Goal: Task Accomplishment & Management: Use online tool/utility

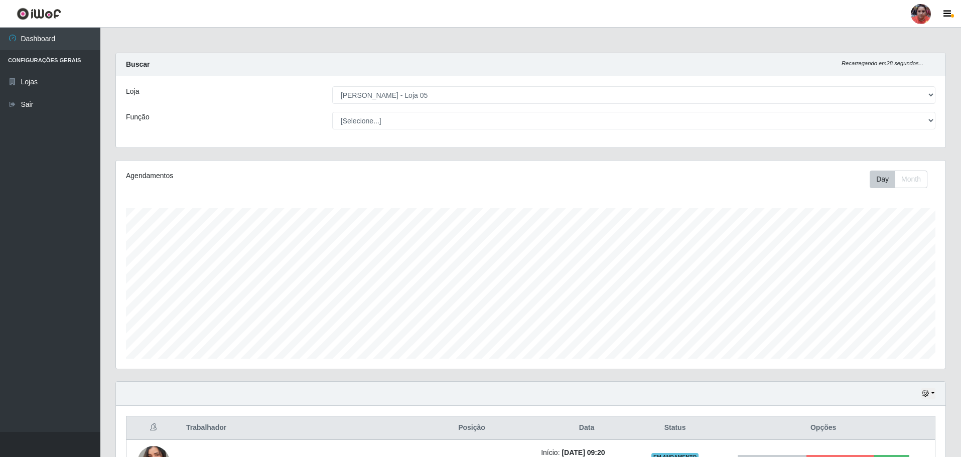
select select "252"
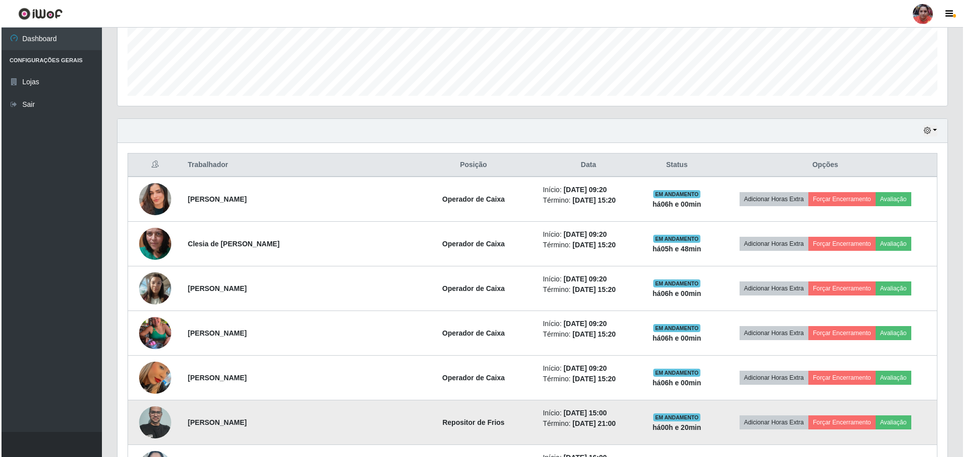
scroll to position [264, 0]
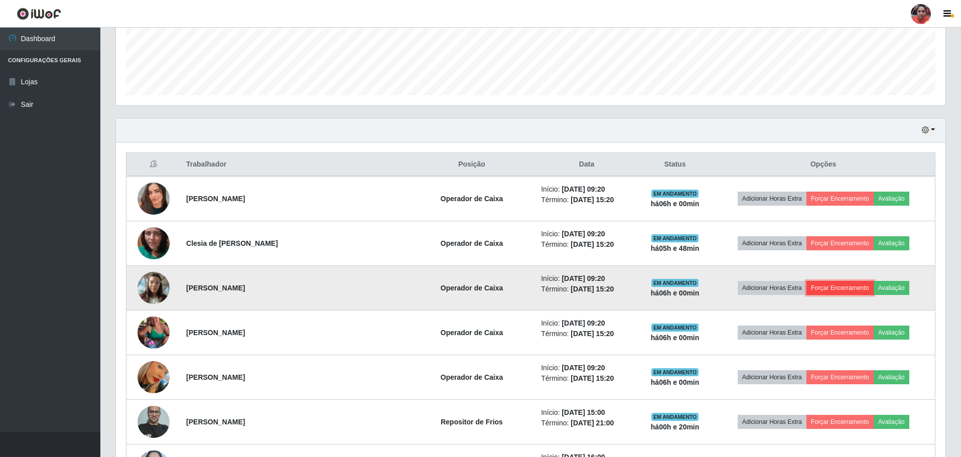
click at [858, 288] on button "Forçar Encerramento" at bounding box center [840, 288] width 67 height 14
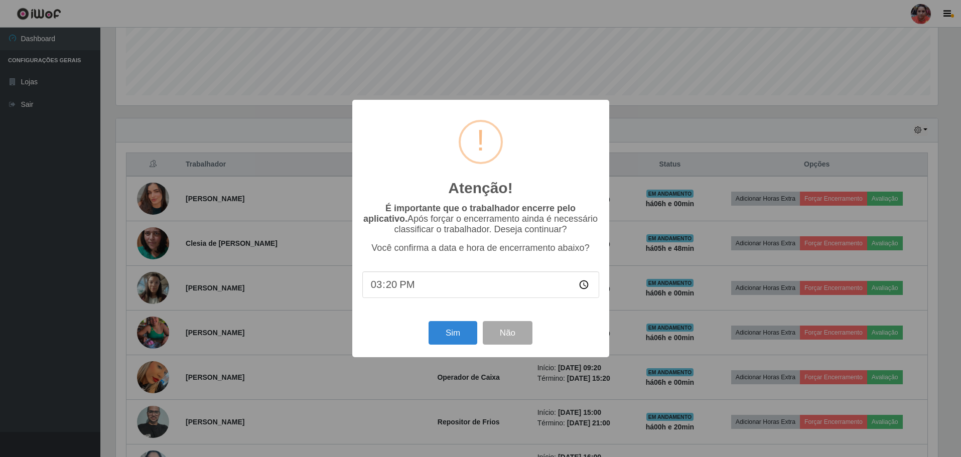
scroll to position [208, 825]
click at [465, 331] on button "Sim" at bounding box center [454, 333] width 49 height 24
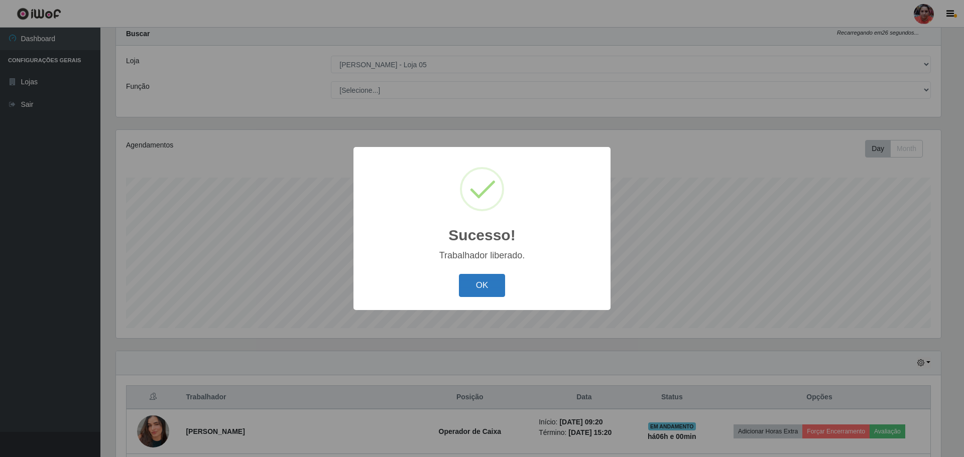
click at [480, 286] on button "OK" at bounding box center [482, 286] width 47 height 24
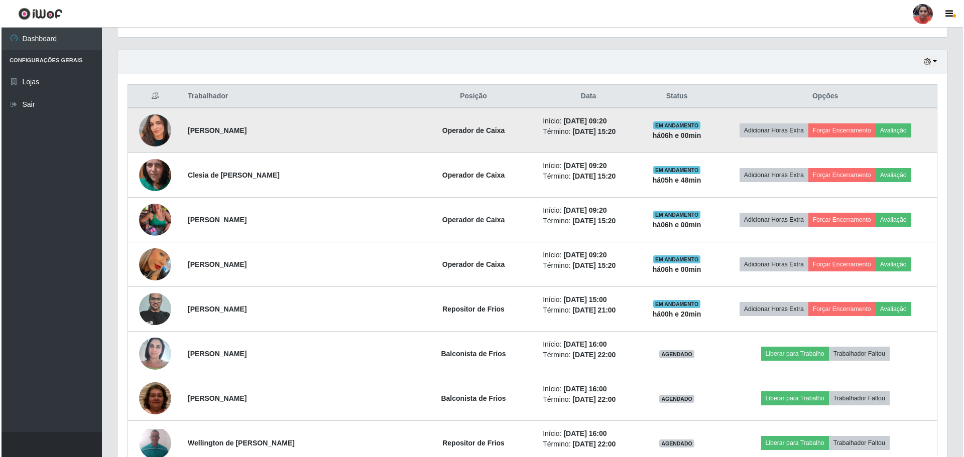
scroll to position [382, 0]
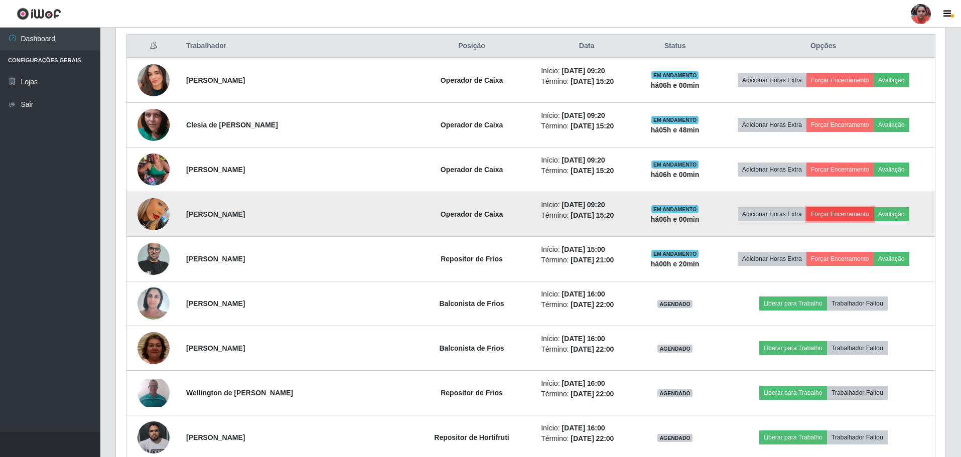
click at [826, 211] on button "Forçar Encerramento" at bounding box center [840, 214] width 67 height 14
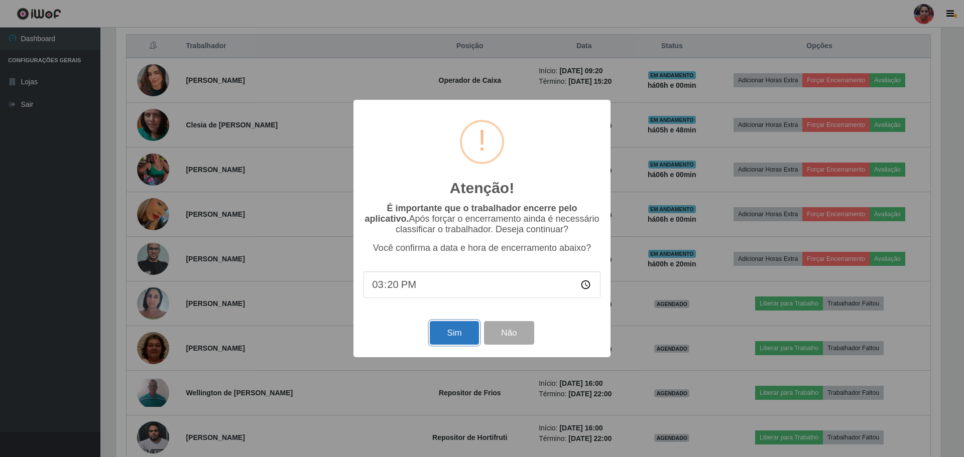
click at [450, 340] on button "Sim" at bounding box center [454, 333] width 49 height 24
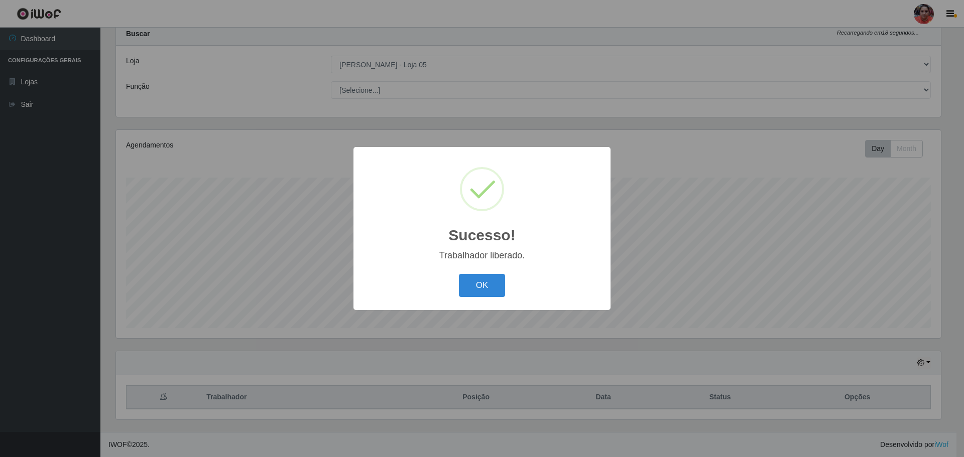
click at [501, 271] on div "Sucesso! × Trabalhador liberado. OK Cancel" at bounding box center [481, 228] width 257 height 163
click at [494, 279] on button "OK" at bounding box center [482, 286] width 47 height 24
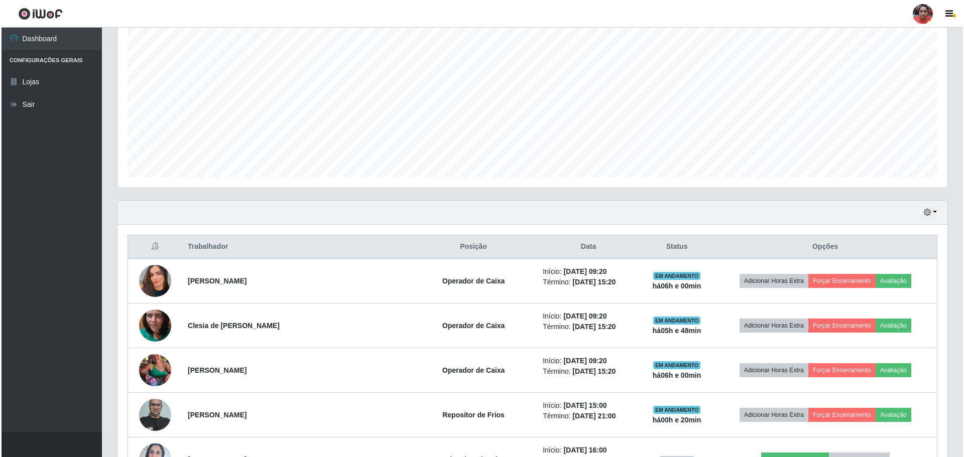
scroll to position [282, 0]
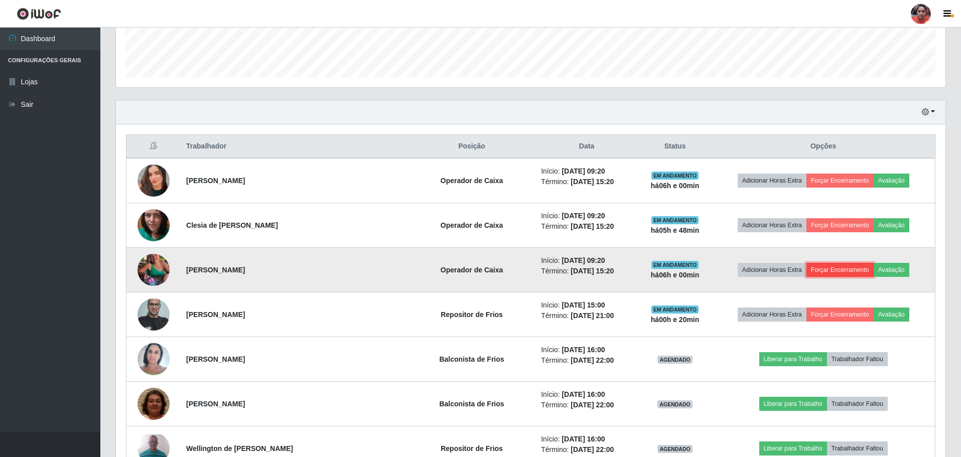
click at [843, 273] on button "Forçar Encerramento" at bounding box center [840, 270] width 67 height 14
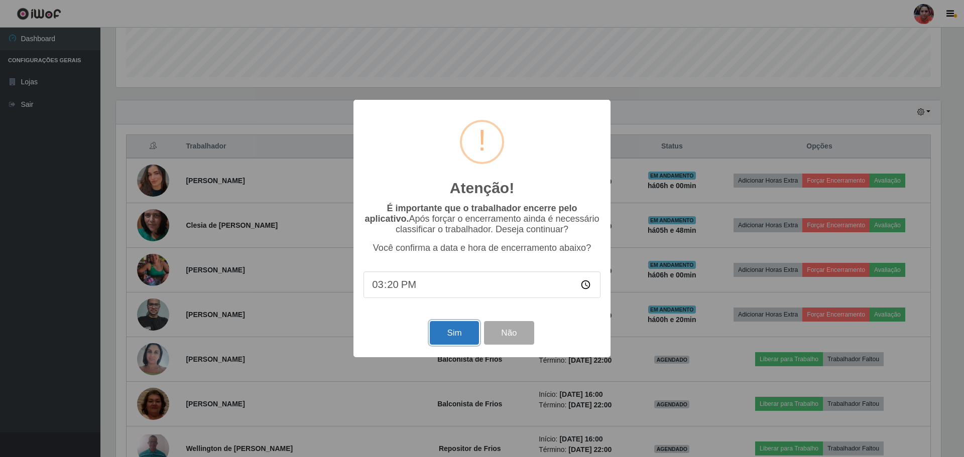
click at [457, 331] on button "Sim" at bounding box center [454, 333] width 49 height 24
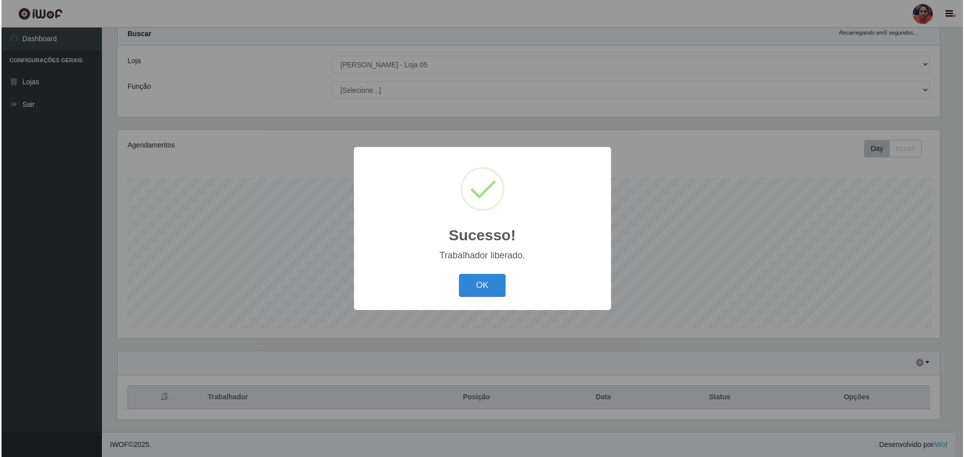
scroll to position [0, 0]
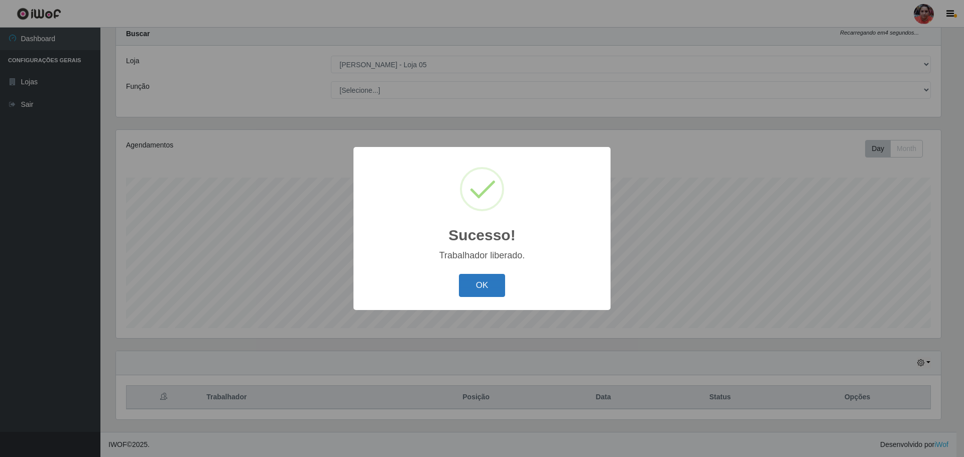
click at [474, 276] on button "OK" at bounding box center [482, 286] width 47 height 24
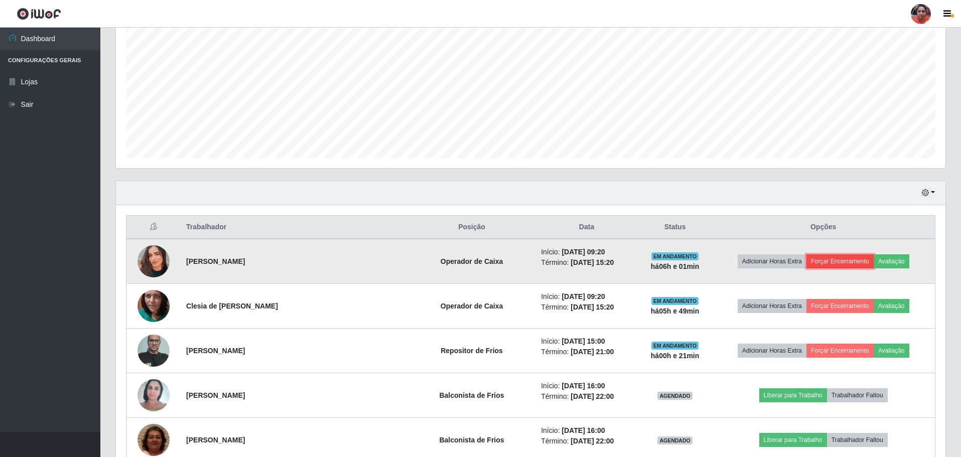
click at [824, 262] on button "Forçar Encerramento" at bounding box center [840, 261] width 67 height 14
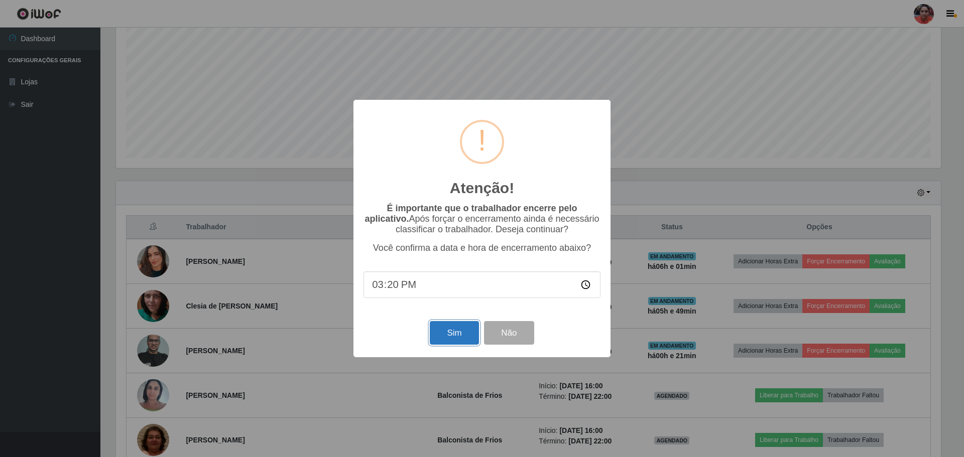
click at [464, 338] on button "Sim" at bounding box center [454, 333] width 49 height 24
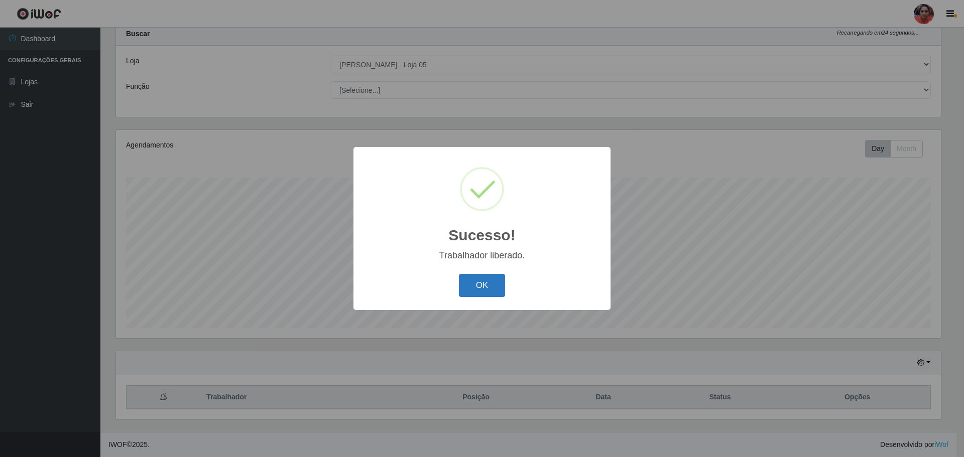
click at [490, 294] on button "OK" at bounding box center [482, 286] width 47 height 24
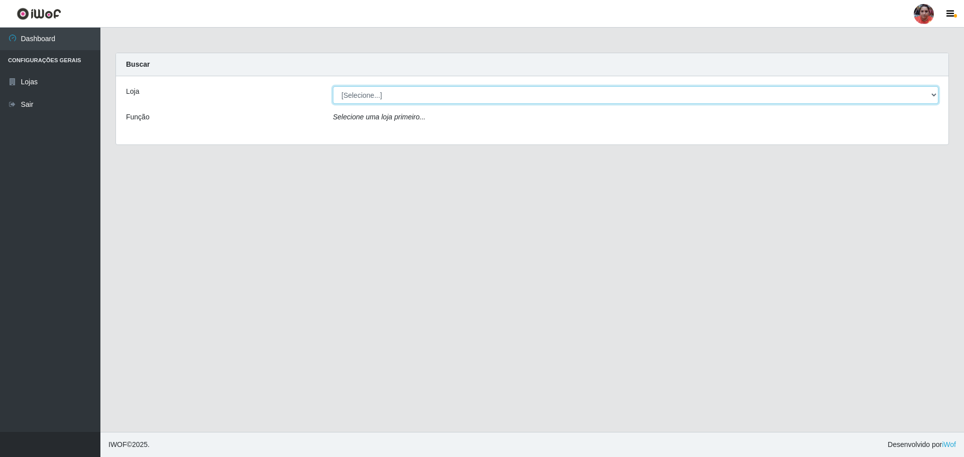
drag, startPoint x: 930, startPoint y: 87, endPoint x: 931, endPoint y: 93, distance: 6.1
click at [930, 87] on select "[Selecione...] Mar Vermelho - Loja 05" at bounding box center [635, 95] width 605 height 18
select select "252"
click at [333, 86] on select "[Selecione...] Mar Vermelho - Loja 05" at bounding box center [635, 95] width 605 height 18
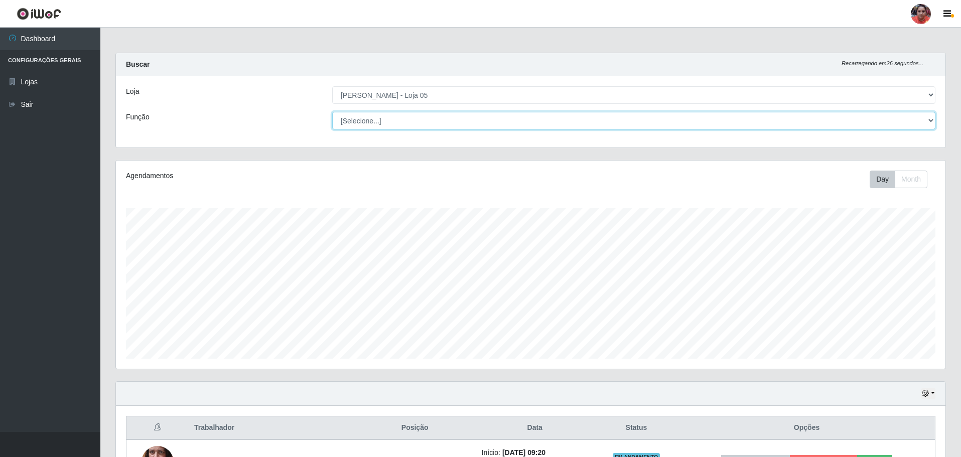
click at [642, 116] on select "[Selecione...] ASG ASG + ASG ++ Auxiliar de Depósito Auxiliar de Depósito + Aux…" at bounding box center [633, 121] width 603 height 18
click at [305, 119] on div "Função" at bounding box center [221, 121] width 206 height 18
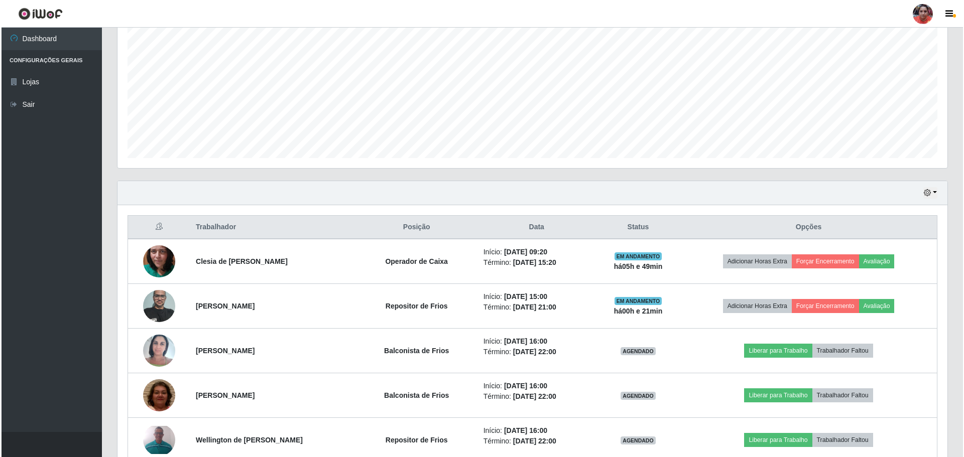
scroll to position [301, 0]
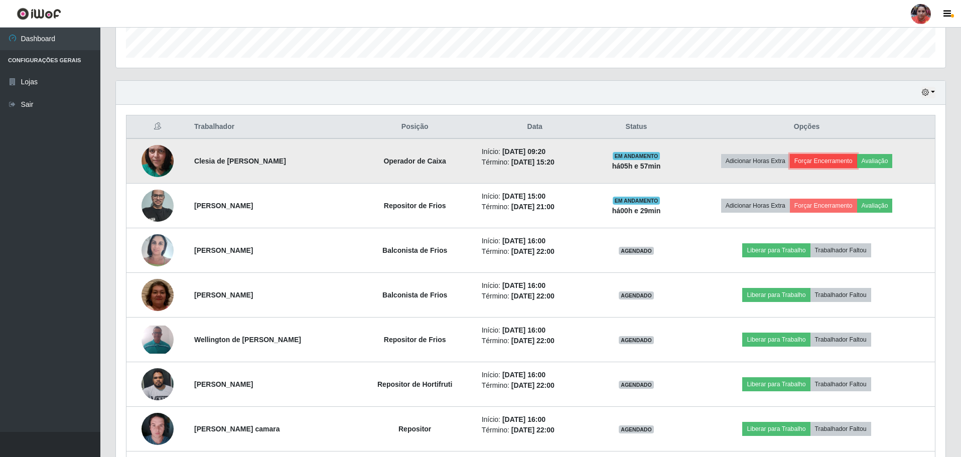
click at [840, 160] on button "Forçar Encerramento" at bounding box center [823, 161] width 67 height 14
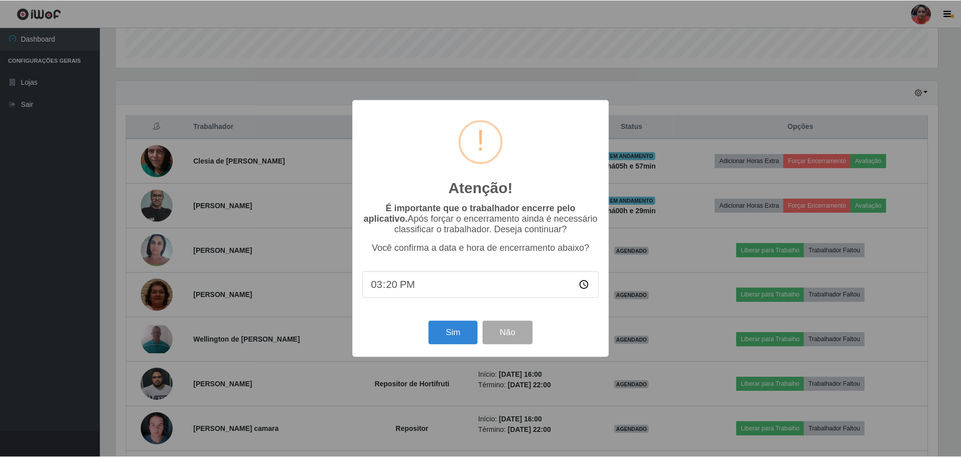
scroll to position [208, 825]
click at [447, 340] on button "Sim" at bounding box center [454, 333] width 49 height 24
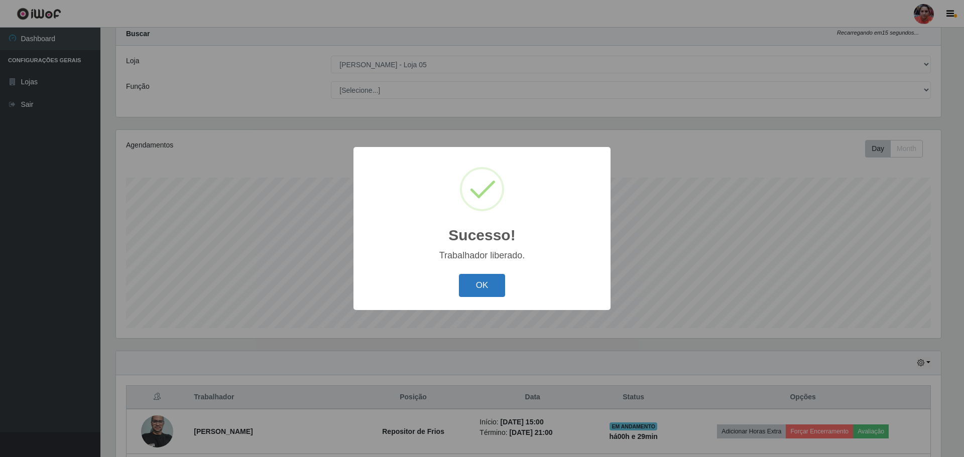
click at [479, 284] on button "OK" at bounding box center [482, 286] width 47 height 24
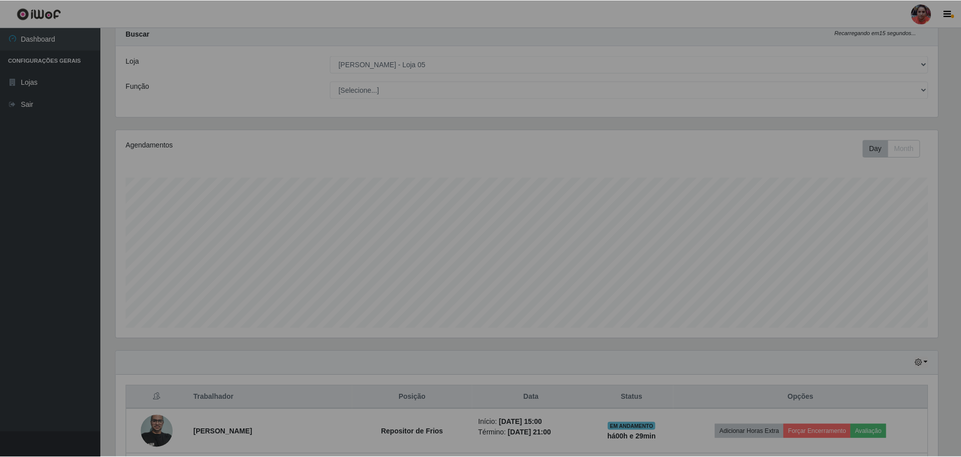
scroll to position [208, 830]
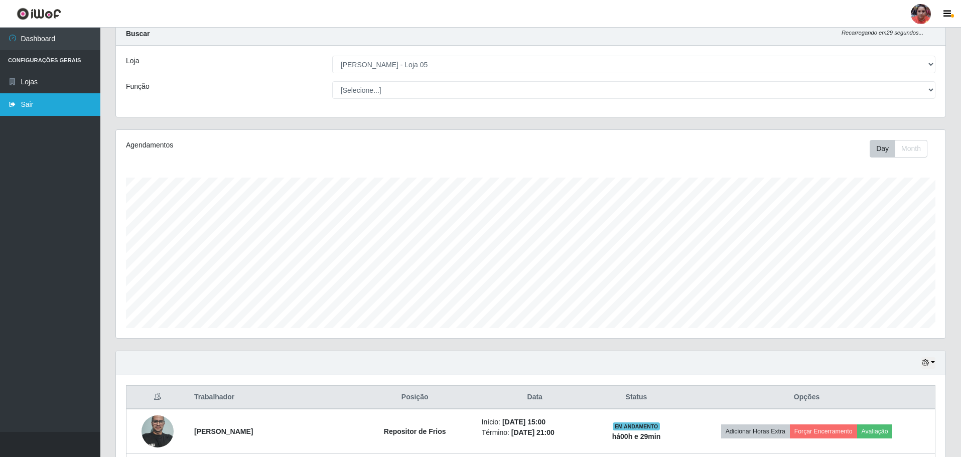
click at [26, 102] on link "Sair" at bounding box center [50, 104] width 100 height 23
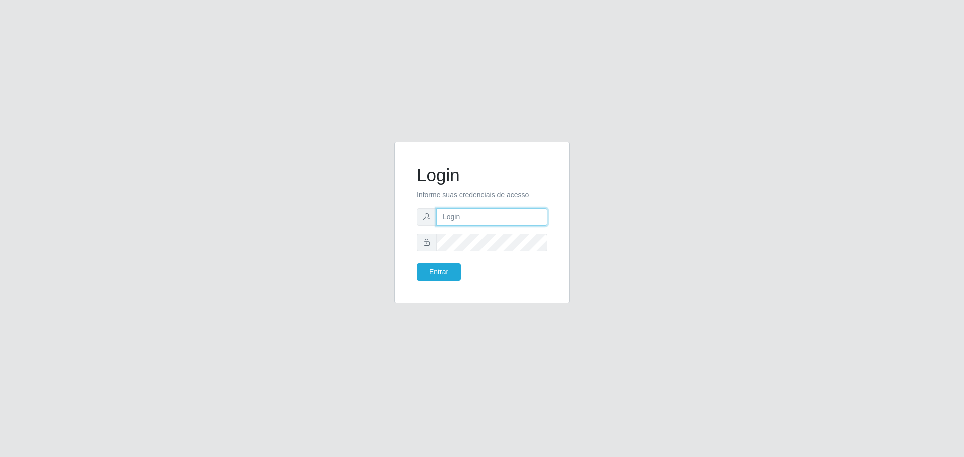
type input "sac.loja5@marvermelhoatacado.com.br"
click at [434, 271] on button "Entrar" at bounding box center [439, 273] width 44 height 18
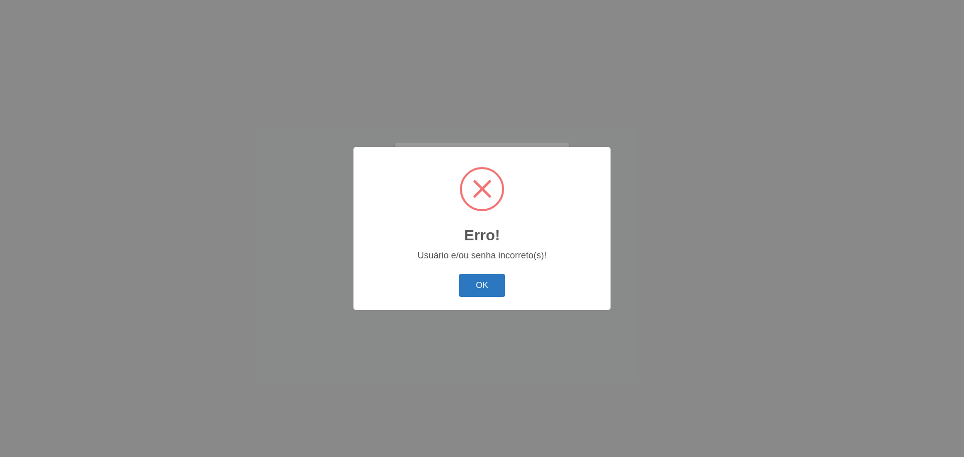
click at [474, 296] on button "OK" at bounding box center [482, 286] width 47 height 24
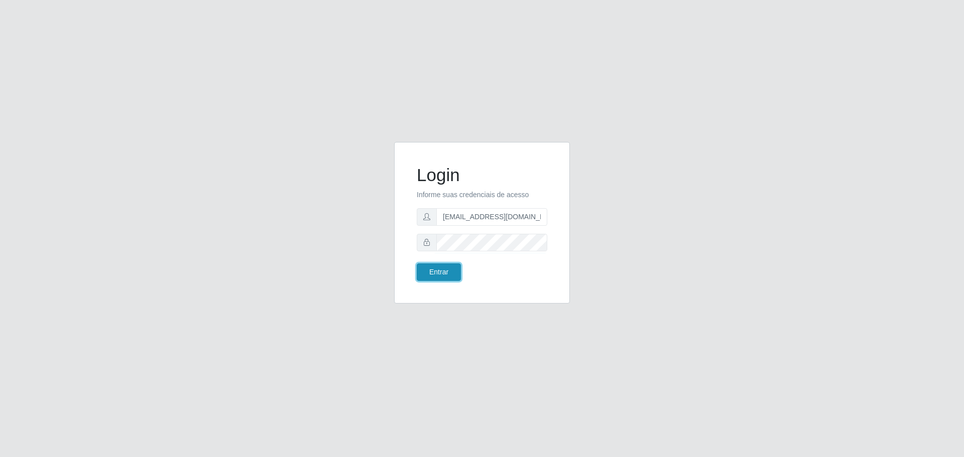
click at [435, 266] on button "Entrar" at bounding box center [439, 273] width 44 height 18
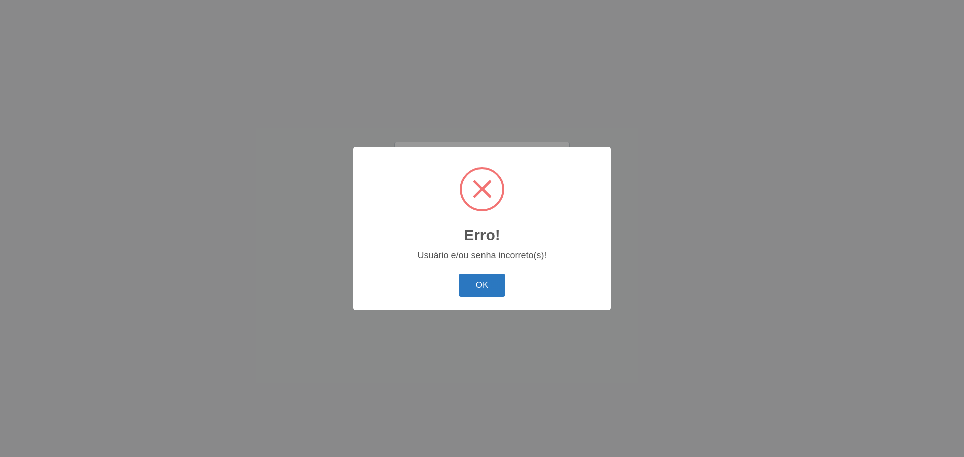
click at [486, 290] on button "OK" at bounding box center [482, 286] width 47 height 24
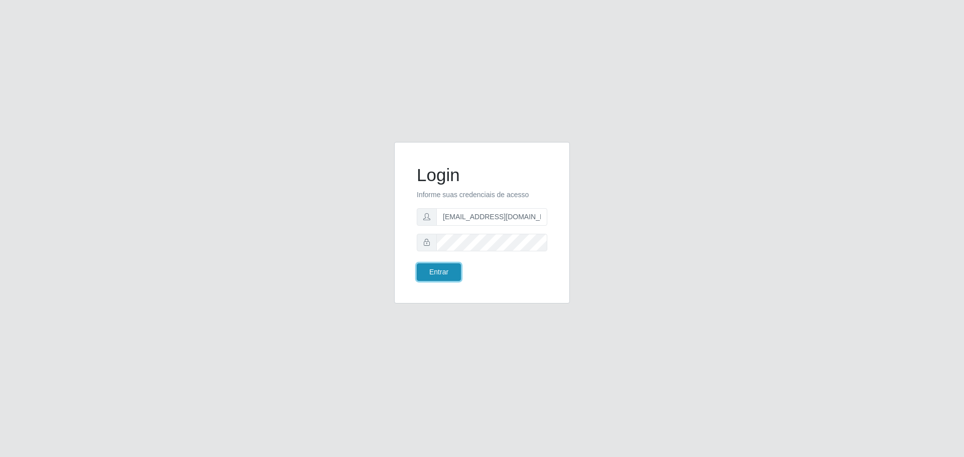
click at [454, 265] on button "Entrar" at bounding box center [439, 273] width 44 height 18
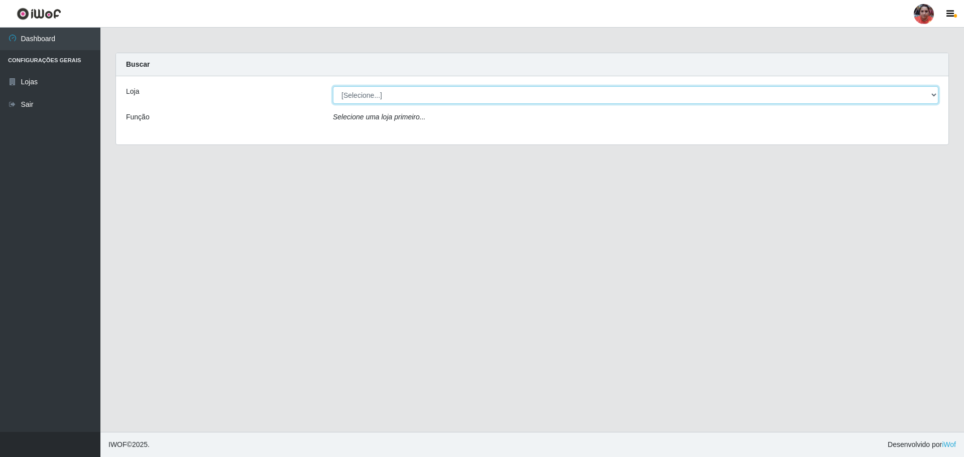
click at [934, 95] on select "[Selecione...] Mar Vermelho - Loja 05" at bounding box center [635, 95] width 605 height 18
select select "252"
click at [333, 86] on select "[Selecione...] Mar Vermelho - Loja 05" at bounding box center [635, 95] width 605 height 18
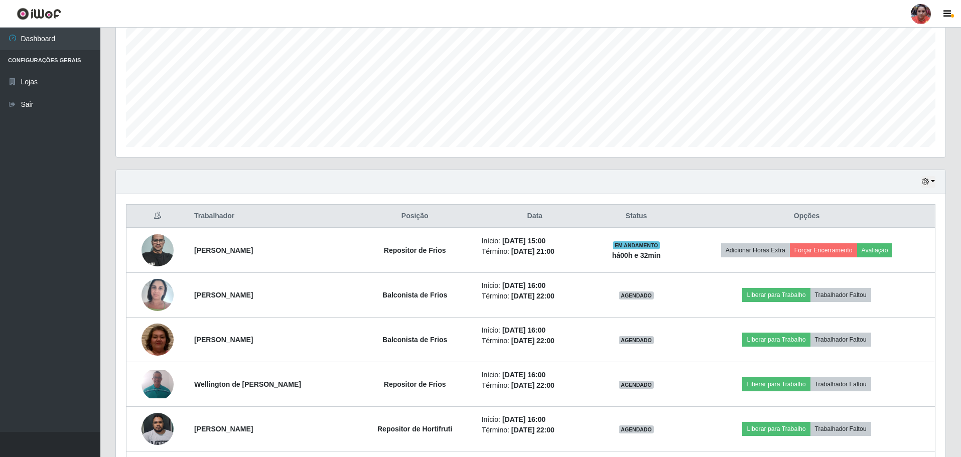
scroll to position [210, 0]
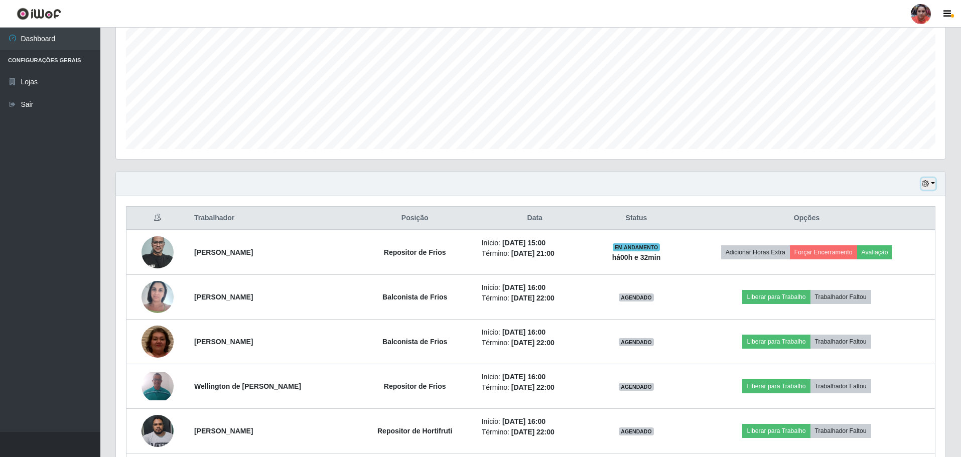
click at [934, 183] on button "button" at bounding box center [929, 184] width 14 height 12
click at [907, 241] on button "3 dias" at bounding box center [895, 243] width 79 height 21
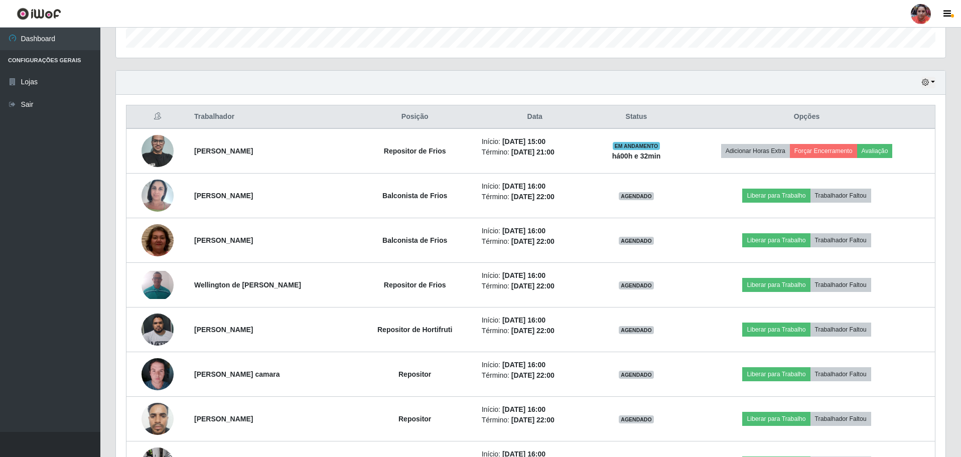
scroll to position [288, 0]
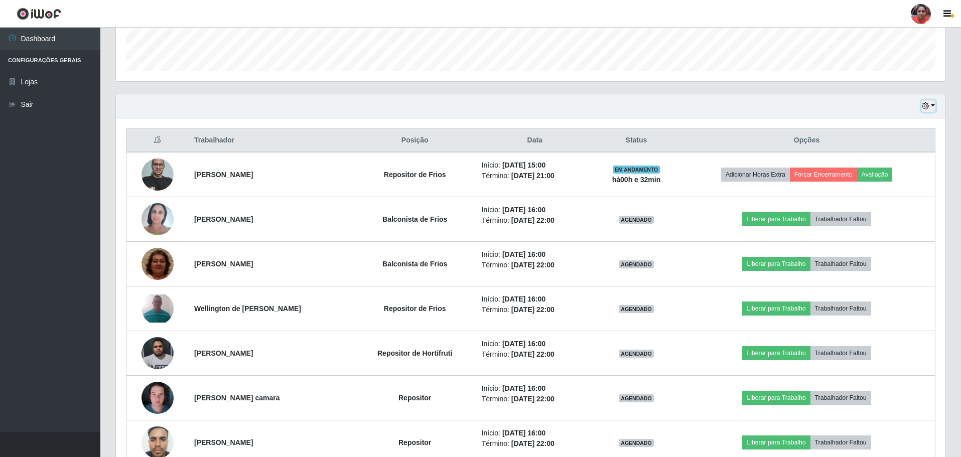
click at [934, 104] on button "button" at bounding box center [929, 106] width 14 height 12
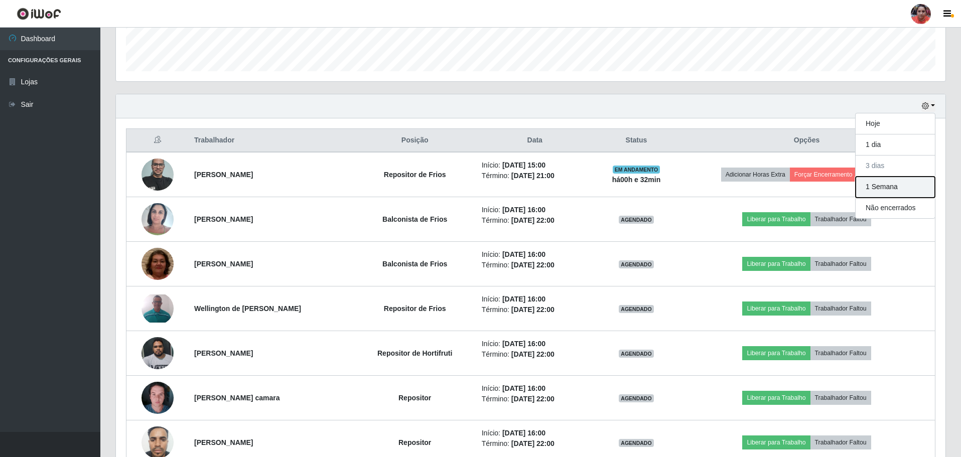
click at [902, 192] on button "1 Semana" at bounding box center [895, 187] width 79 height 21
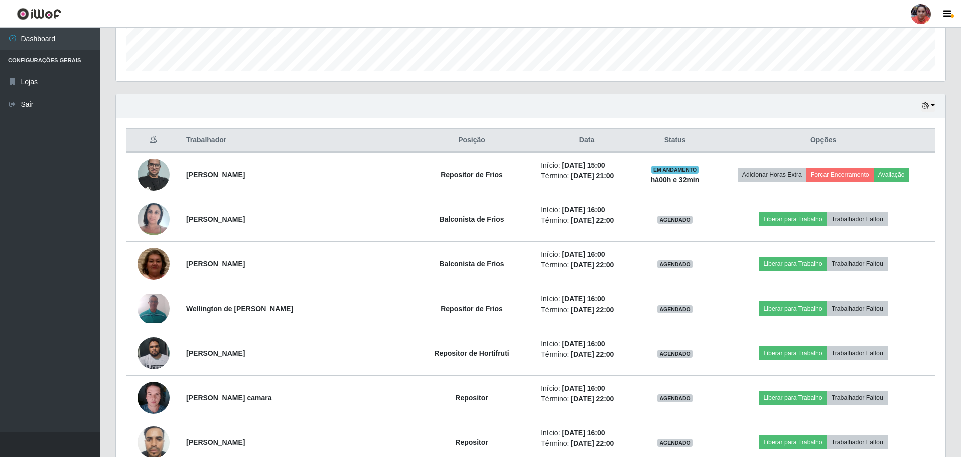
drag, startPoint x: 100, startPoint y: 248, endPoint x: 492, endPoint y: 97, distance: 419.9
click at [492, 97] on div "Hoje 1 dia 3 dias 1 Semana Não encerrados" at bounding box center [531, 106] width 830 height 24
click at [934, 104] on button "button" at bounding box center [929, 106] width 14 height 12
click at [913, 160] on button "3 dias" at bounding box center [895, 166] width 79 height 21
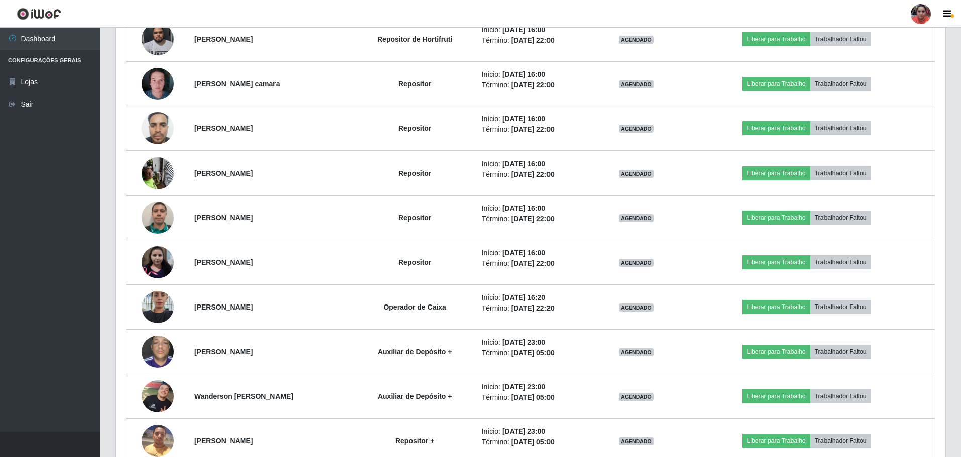
scroll to position [583, 0]
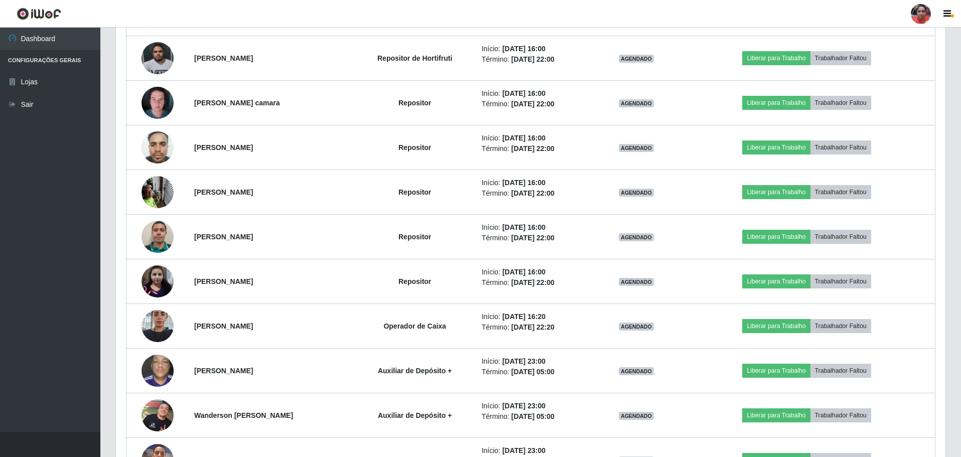
drag, startPoint x: 942, startPoint y: 264, endPoint x: 533, endPoint y: 11, distance: 480.3
click at [533, 11] on header "Perfil Alterar Senha Sair" at bounding box center [480, 14] width 961 height 28
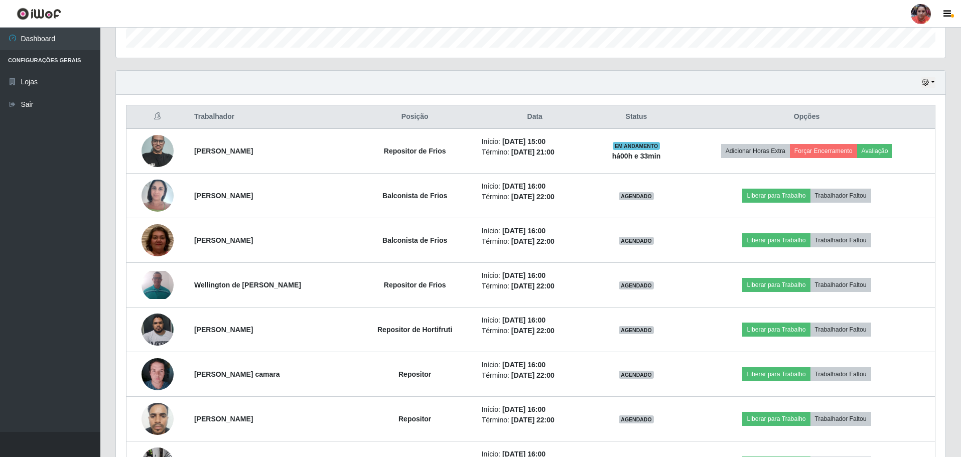
scroll to position [233, 0]
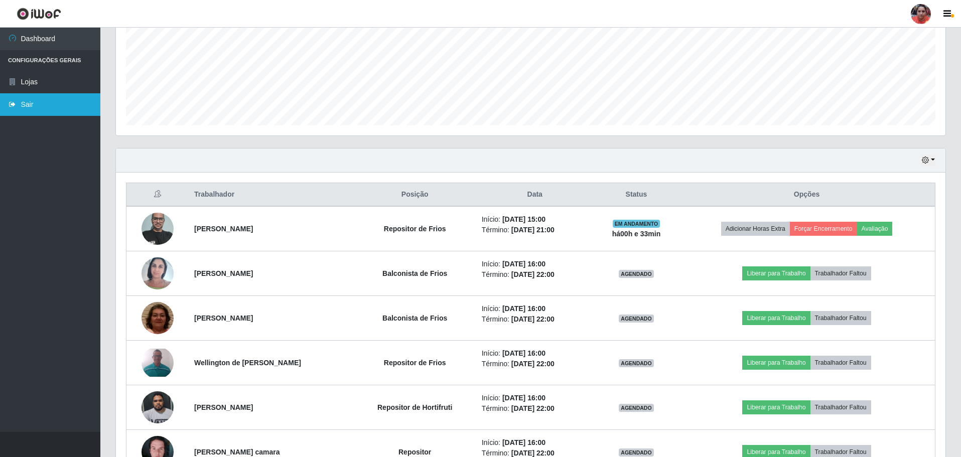
click at [32, 105] on link "Sair" at bounding box center [50, 104] width 100 height 23
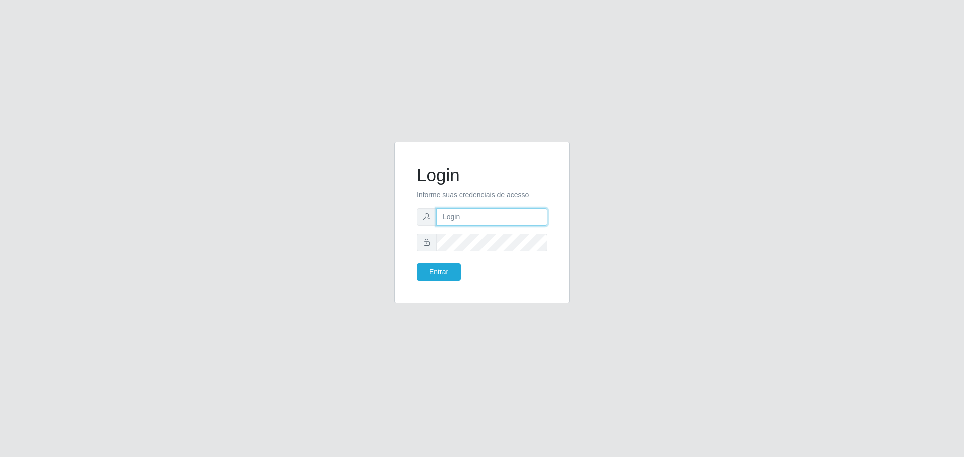
type input "sac.loja5@marvermelhoatacado.com.br"
click at [447, 269] on button "Entrar" at bounding box center [439, 273] width 44 height 18
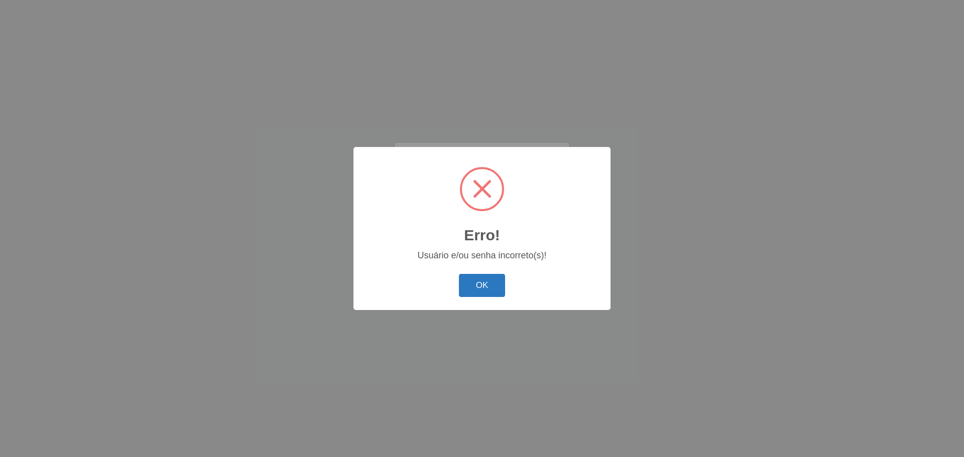
click at [471, 287] on button "OK" at bounding box center [482, 286] width 47 height 24
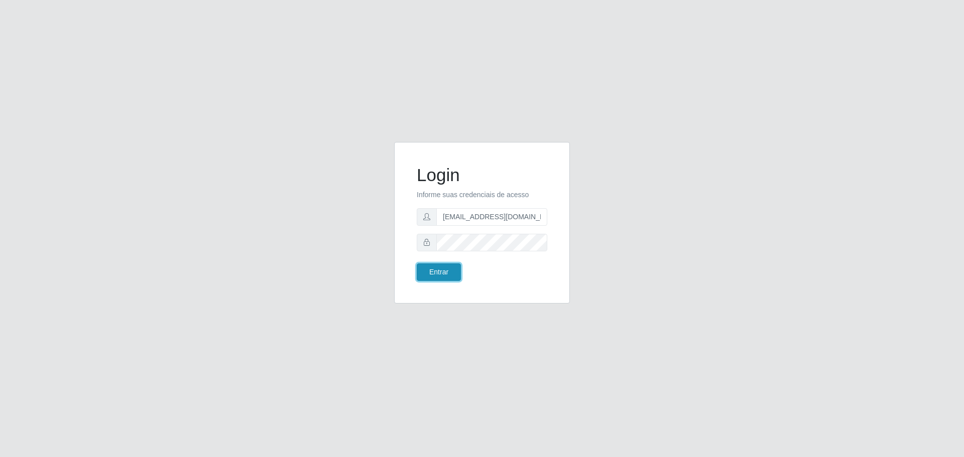
click at [453, 270] on button "Entrar" at bounding box center [439, 273] width 44 height 18
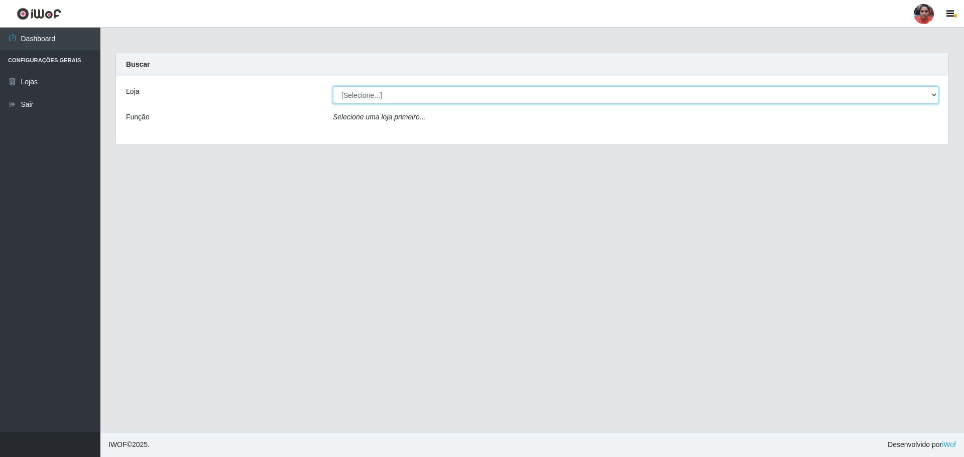
click at [936, 94] on select "[Selecione...] Mar Vermelho - Loja 05" at bounding box center [635, 95] width 605 height 18
select select "252"
click at [333, 86] on select "[Selecione...] Mar Vermelho - Loja 05" at bounding box center [635, 95] width 605 height 18
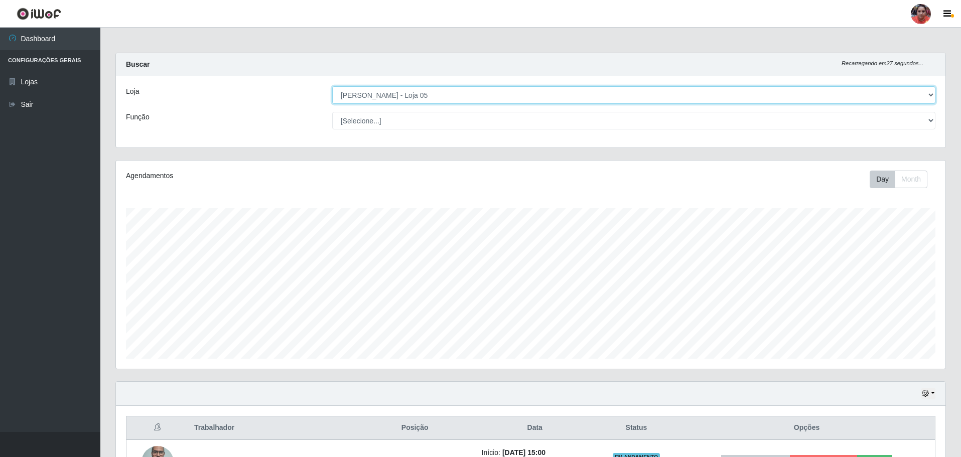
scroll to position [208, 830]
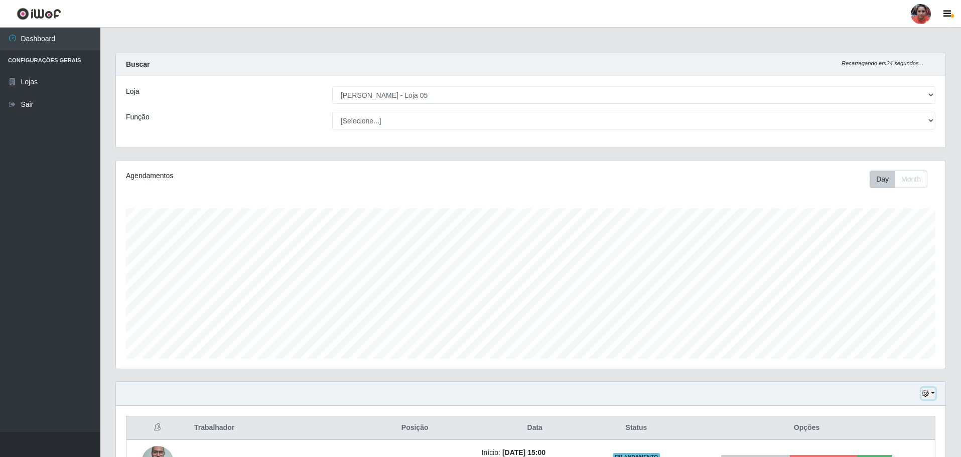
click at [933, 391] on button "button" at bounding box center [929, 394] width 14 height 12
click at [901, 339] on button "3 dias" at bounding box center [895, 335] width 79 height 21
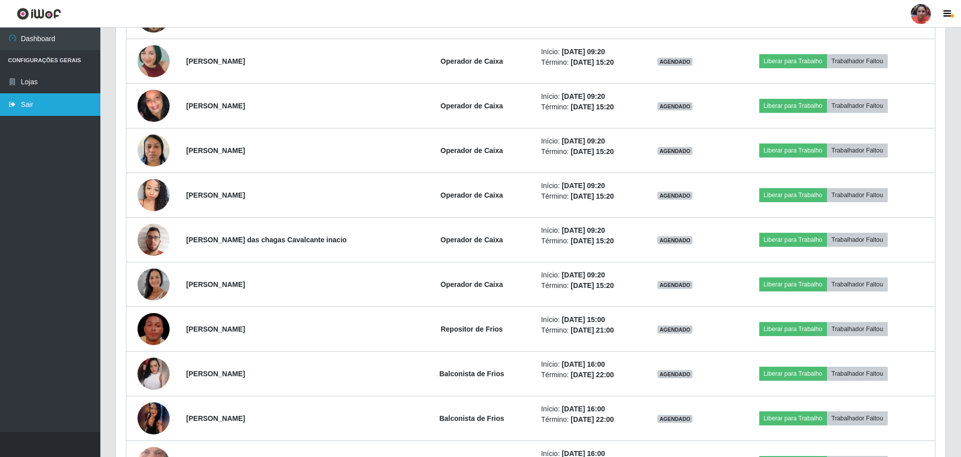
scroll to position [879, 0]
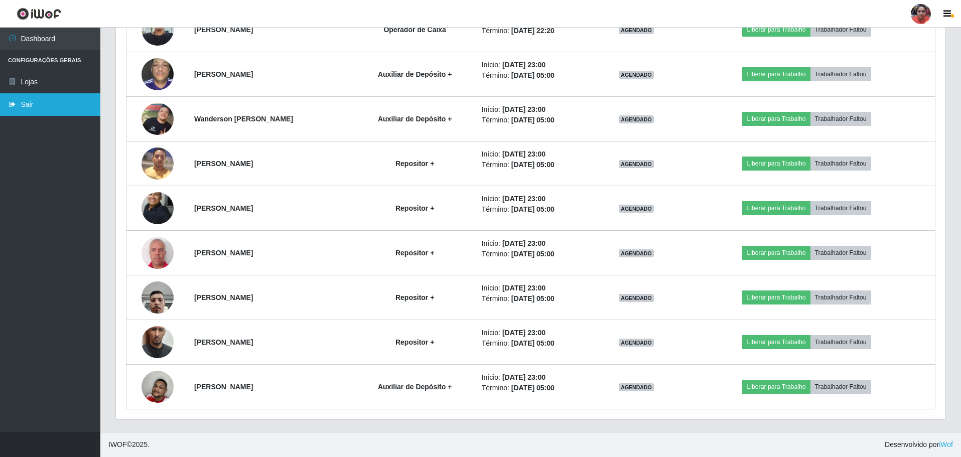
click at [29, 105] on link "Sair" at bounding box center [50, 104] width 100 height 23
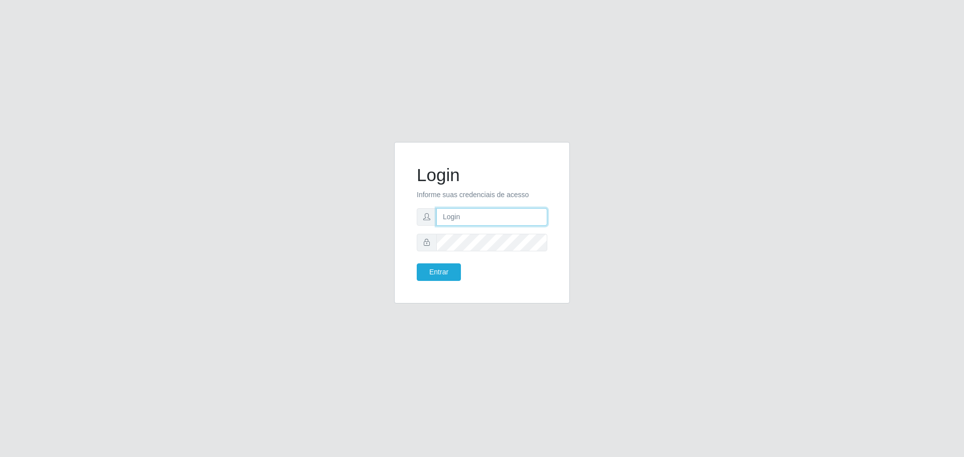
type input "sac.loja5@marvermelhoatacado.com.br"
